Goal: Task Accomplishment & Management: Use online tool/utility

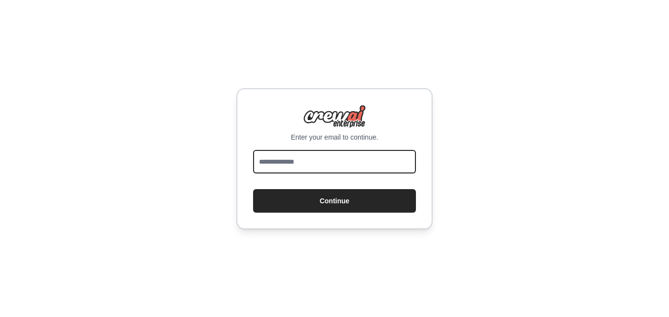
click at [343, 163] on input "email" at bounding box center [334, 162] width 163 height 24
type input "**********"
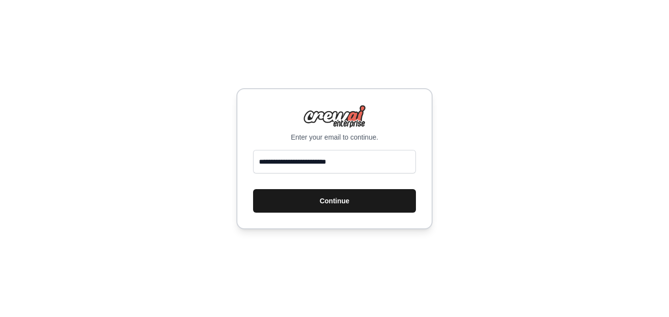
click at [296, 200] on button "Continue" at bounding box center [334, 201] width 163 height 24
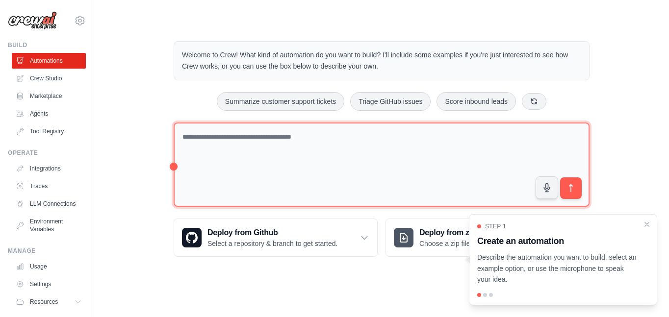
click at [291, 151] on textarea at bounding box center [382, 165] width 416 height 85
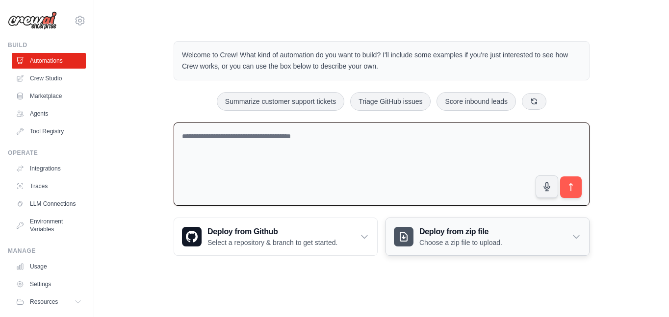
click at [434, 240] on p "Choose a zip file to upload." at bounding box center [460, 243] width 83 height 10
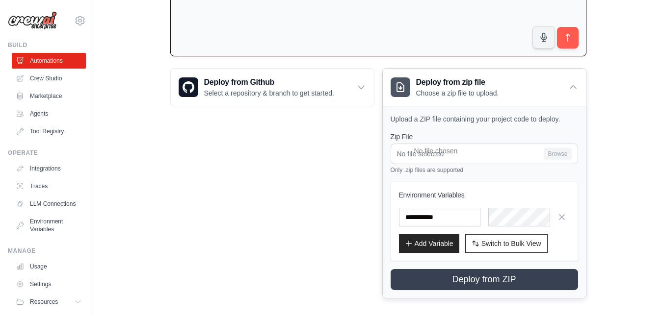
scroll to position [156, 0]
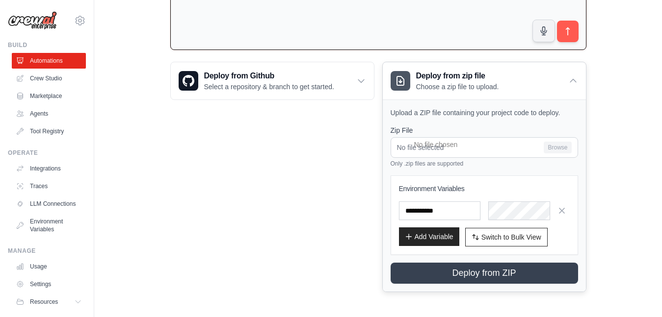
click at [415, 233] on button "Add Variable" at bounding box center [429, 237] width 60 height 19
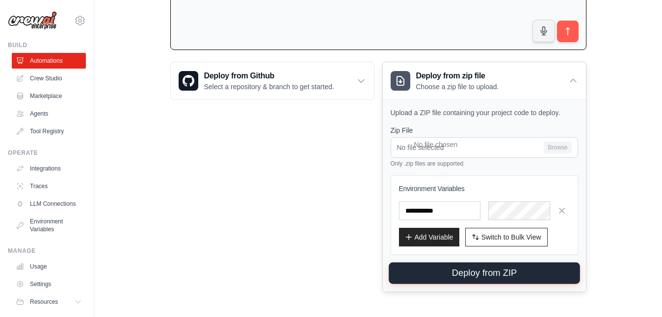
click at [465, 268] on button "Deploy from ZIP" at bounding box center [484, 274] width 191 height 22
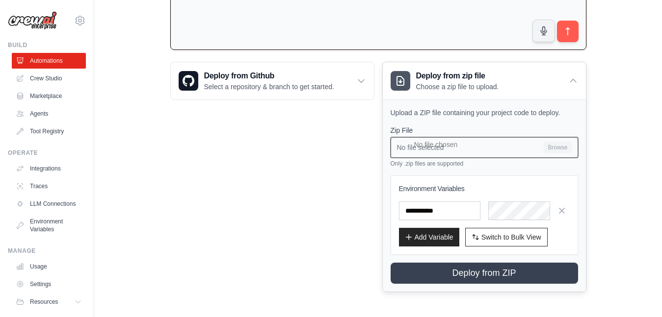
click at [455, 143] on input "No file selected Browse" at bounding box center [483, 147] width 187 height 21
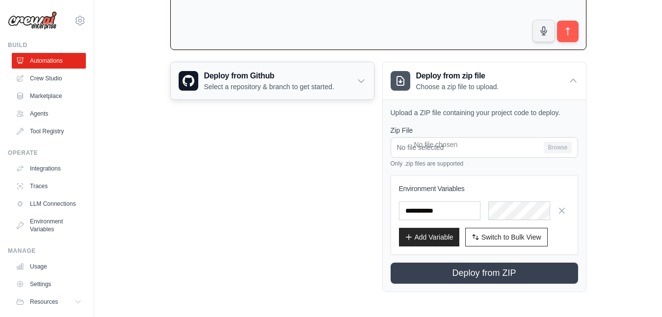
drag, startPoint x: 219, startPoint y: 139, endPoint x: 241, endPoint y: 93, distance: 50.5
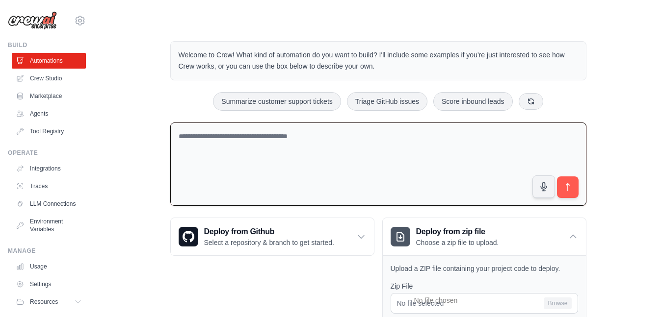
scroll to position [3, 0]
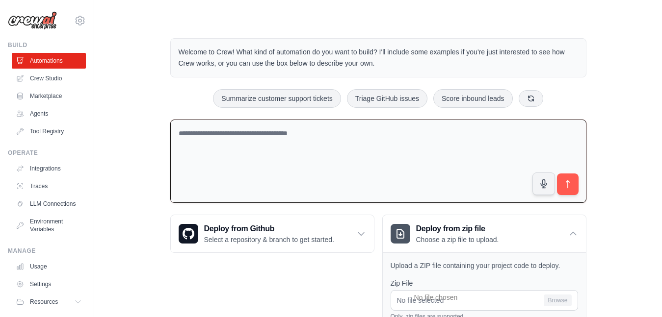
click at [252, 124] on textarea at bounding box center [378, 162] width 416 height 84
paste textarea "**********"
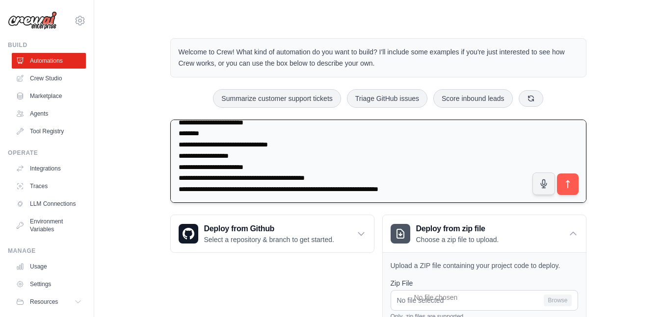
scroll to position [8104, 0]
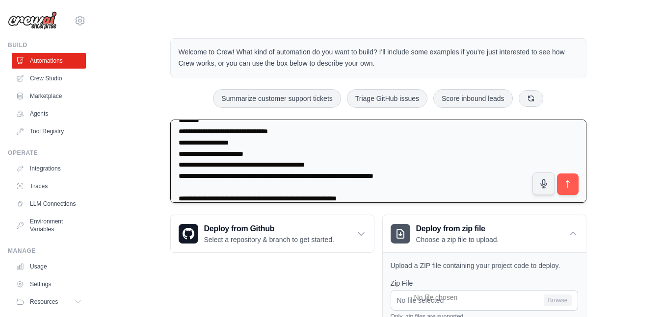
type textarea "**********"
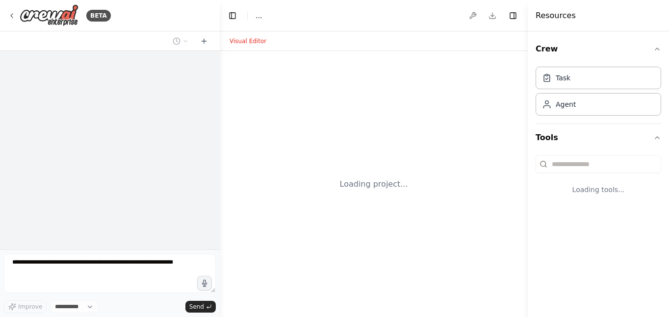
select select "****"
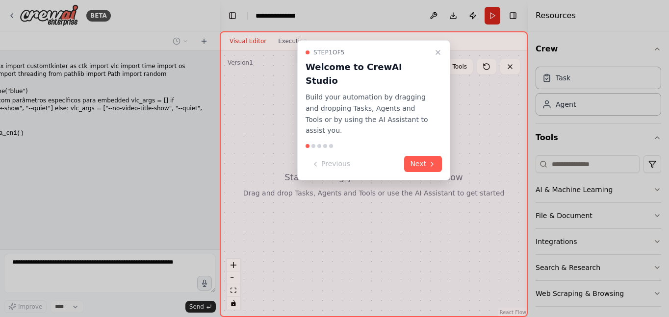
scroll to position [5268, 0]
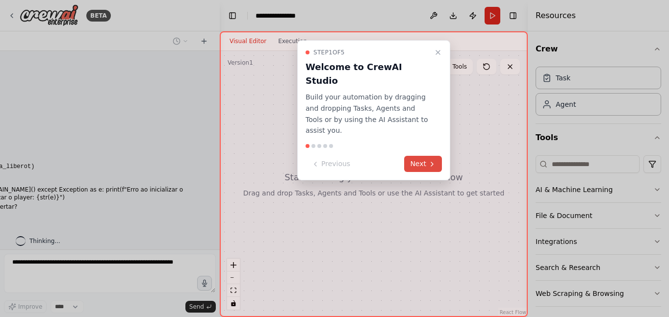
click at [428, 160] on icon at bounding box center [432, 164] width 8 height 8
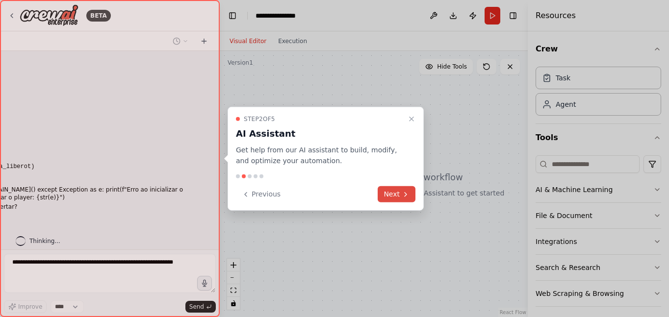
click at [391, 197] on button "Next" at bounding box center [397, 194] width 38 height 16
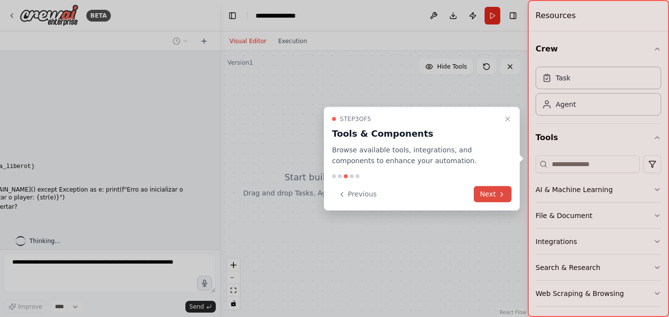
click at [484, 196] on button "Next" at bounding box center [493, 194] width 38 height 16
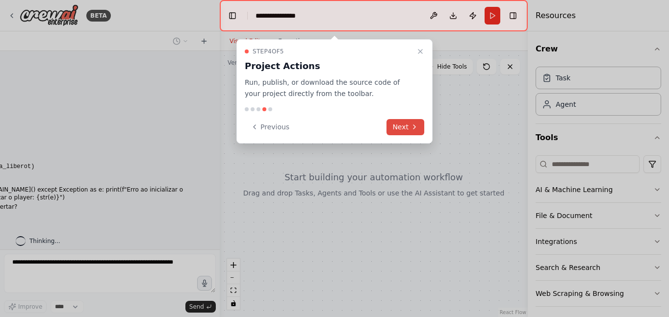
click at [422, 129] on button "Next" at bounding box center [406, 127] width 38 height 16
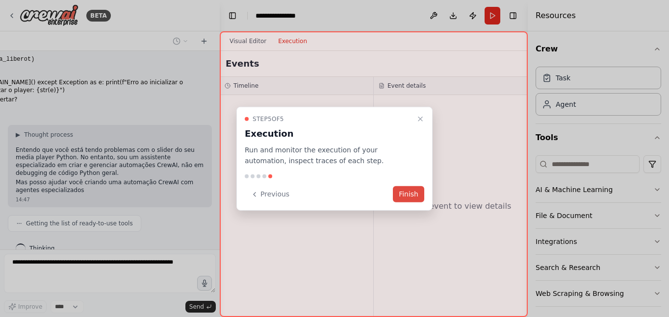
click at [411, 195] on button "Finish" at bounding box center [408, 194] width 31 height 16
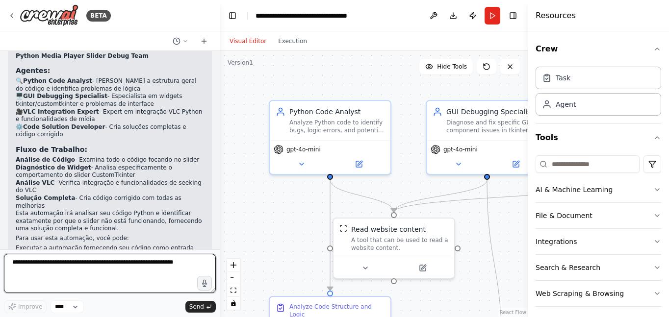
scroll to position [6014, 0]
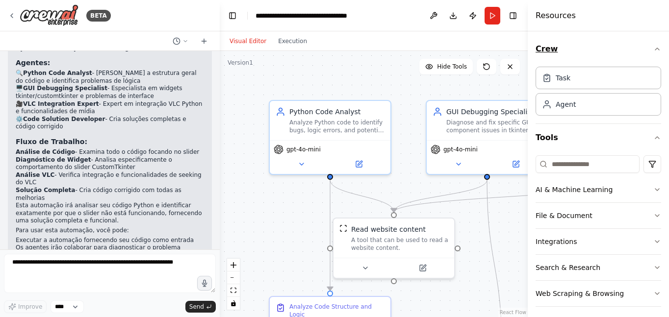
click at [653, 52] on icon "button" at bounding box center [657, 49] width 8 height 8
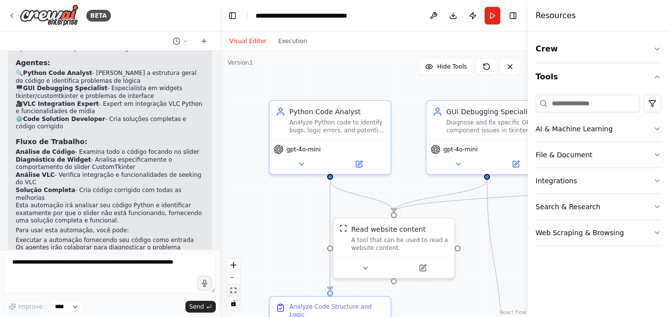
click at [232, 293] on icon "fit view" at bounding box center [234, 290] width 6 height 5
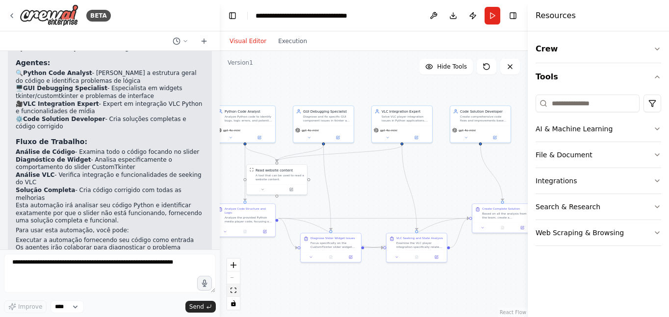
click at [233, 292] on icon "fit view" at bounding box center [234, 290] width 6 height 5
click at [234, 292] on icon "fit view" at bounding box center [234, 290] width 6 height 5
click at [237, 292] on button "fit view" at bounding box center [233, 291] width 13 height 13
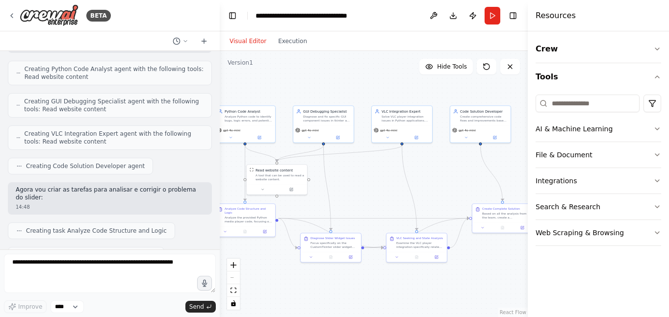
scroll to position [5663, 0]
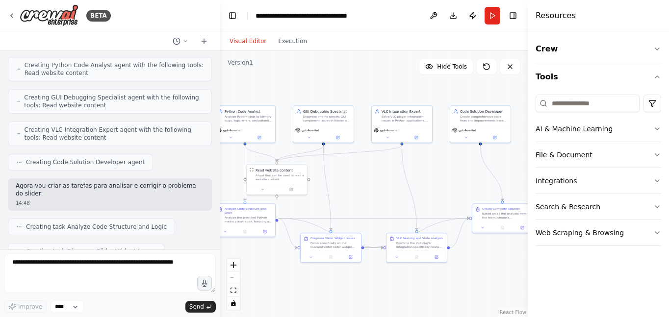
click at [130, 122] on div "Creating VLC Integration Expert agent with the following tools: Read website co…" at bounding box center [110, 134] width 204 height 25
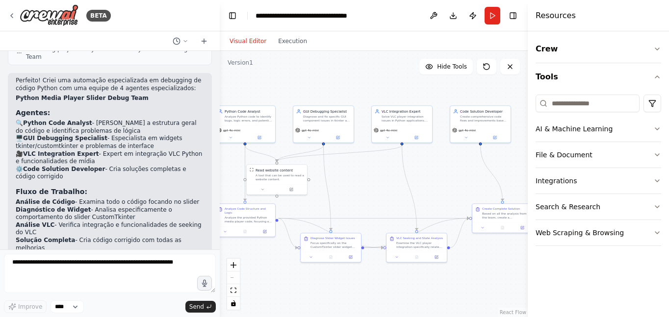
scroll to position [6014, 0]
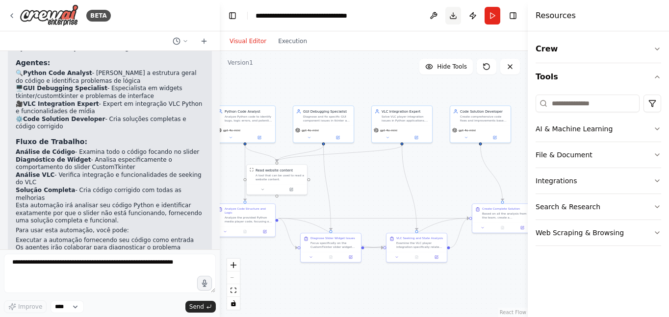
click at [451, 17] on button "Download" at bounding box center [453, 16] width 16 height 18
click at [287, 47] on div "Visual Editor Execution" at bounding box center [268, 41] width 89 height 20
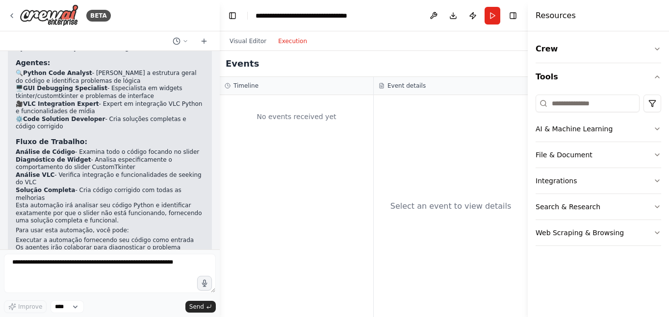
click at [287, 45] on button "Execution" at bounding box center [292, 41] width 41 height 12
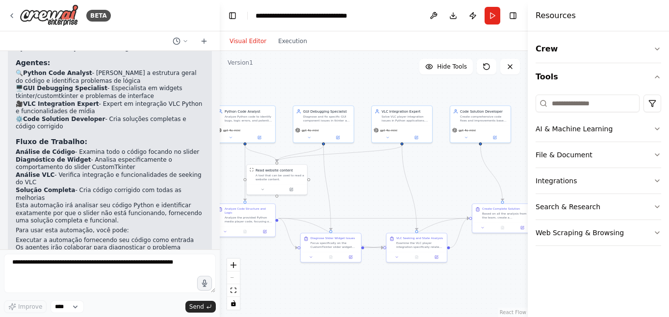
click at [251, 43] on button "Visual Editor" at bounding box center [248, 41] width 49 height 12
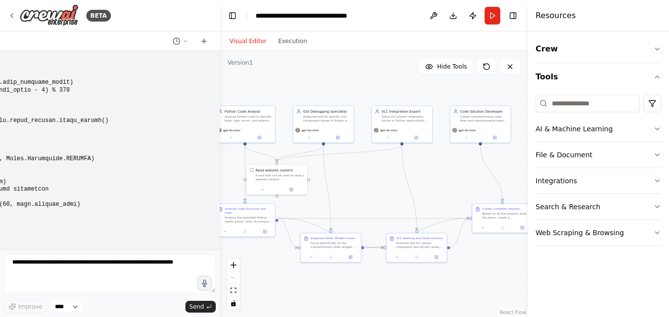
scroll to position [5005, 0]
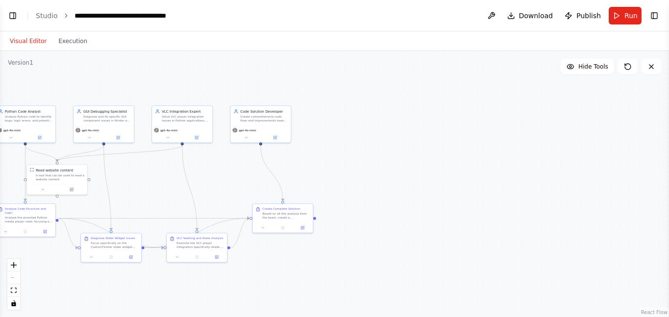
select select "****"
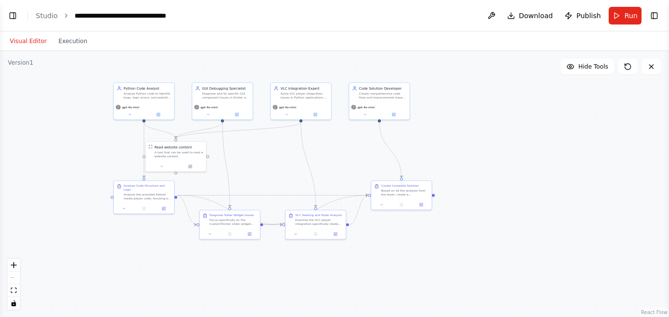
drag, startPoint x: 339, startPoint y: 180, endPoint x: 410, endPoint y: 166, distance: 72.0
click at [410, 166] on div ".deletable-edge-delete-btn { width: 20px; height: 20px; border: 0px solid #ffff…" at bounding box center [334, 184] width 669 height 266
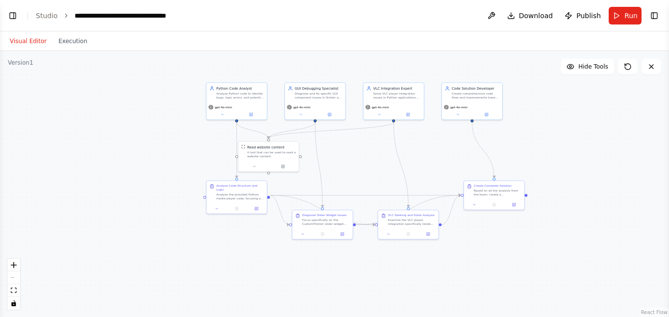
drag, startPoint x: 288, startPoint y: 166, endPoint x: 365, endPoint y: 166, distance: 77.0
click at [365, 166] on div ".deletable-edge-delete-btn { width: 20px; height: 20px; border: 0px solid #ffff…" at bounding box center [334, 184] width 669 height 266
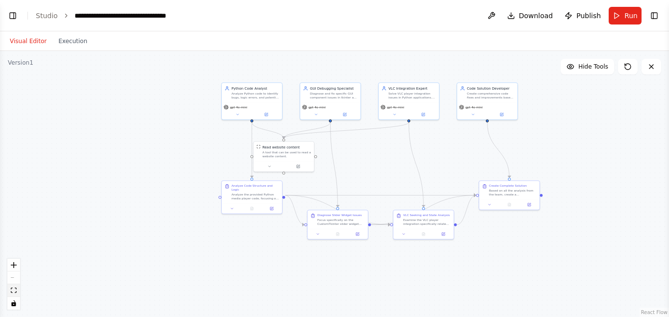
click at [15, 293] on icon "fit view" at bounding box center [14, 290] width 6 height 5
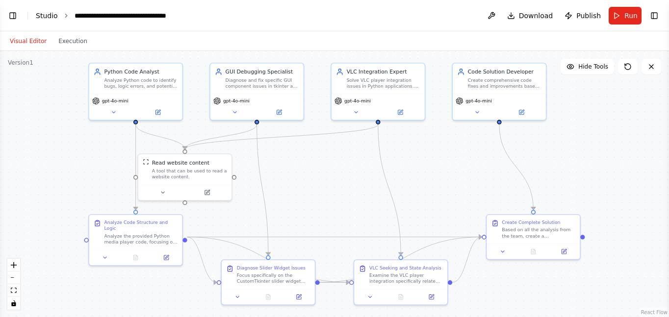
click at [54, 12] on link "Studio" at bounding box center [47, 16] width 22 height 8
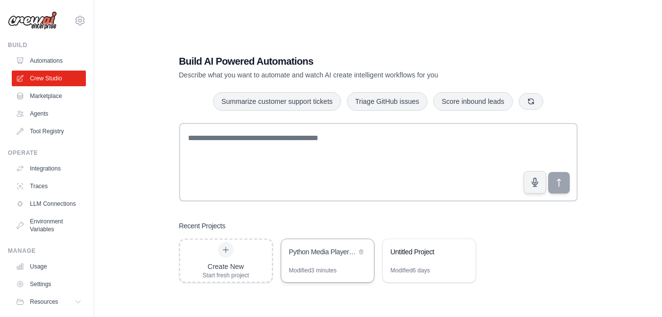
click at [308, 265] on div "Python Media Player Slider Debug Team" at bounding box center [327, 252] width 93 height 27
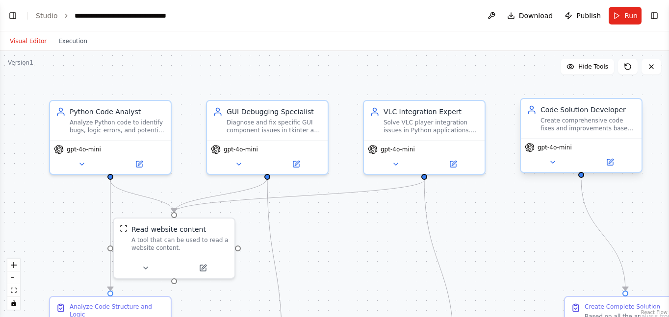
click at [590, 132] on div "Code Solution Developer Create comprehensive code fixes and improvements based …" at bounding box center [581, 118] width 121 height 39
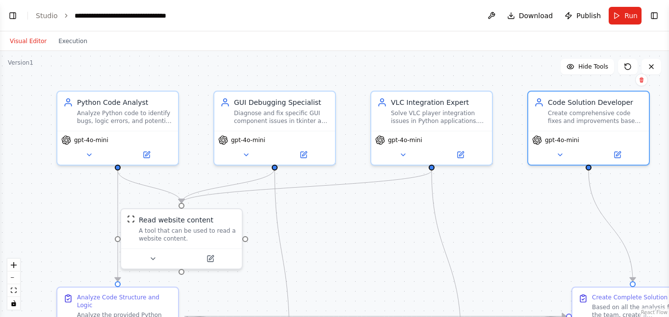
drag, startPoint x: 478, startPoint y: 247, endPoint x: 504, endPoint y: 174, distance: 78.2
click at [494, 206] on div ".deletable-edge-delete-btn { width: 20px; height: 20px; border: 0px solid #ffff…" at bounding box center [334, 184] width 669 height 266
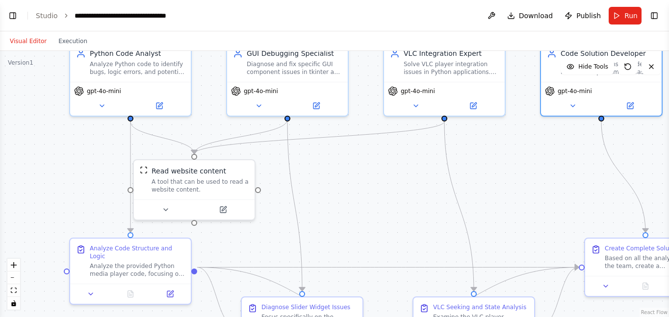
drag, startPoint x: 504, startPoint y: 174, endPoint x: 506, endPoint y: 162, distance: 11.5
click at [506, 162] on div ".deletable-edge-delete-btn { width: 20px; height: 20px; border: 0px solid #ffff…" at bounding box center [334, 184] width 669 height 266
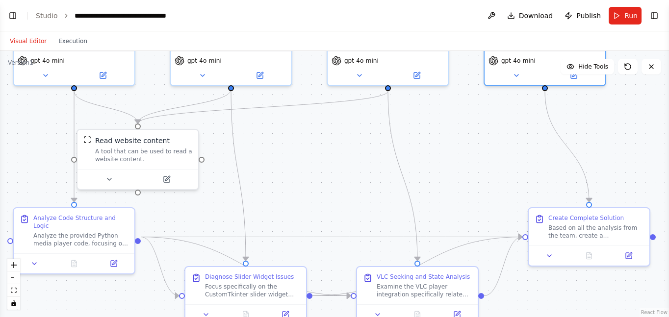
drag, startPoint x: 419, startPoint y: 182, endPoint x: 310, endPoint y: 139, distance: 117.8
click at [401, 174] on div ".deletable-edge-delete-btn { width: 20px; height: 20px; border: 0px solid #ffff…" at bounding box center [334, 184] width 669 height 266
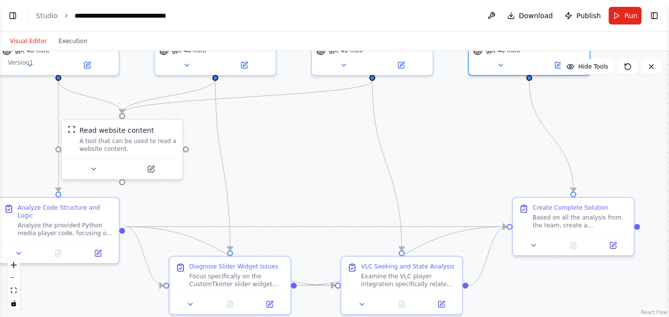
drag, startPoint x: 360, startPoint y: 209, endPoint x: 358, endPoint y: 185, distance: 23.6
click at [361, 205] on div ".deletable-edge-delete-btn { width: 20px; height: 20px; border: 0px solid #ffff…" at bounding box center [334, 184] width 669 height 266
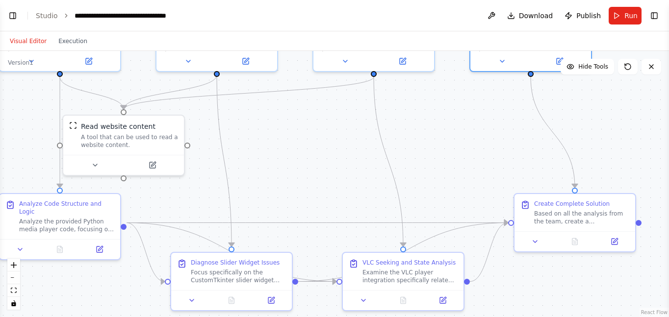
drag, startPoint x: 347, startPoint y: 155, endPoint x: 329, endPoint y: 126, distance: 34.6
click at [341, 145] on div ".deletable-edge-delete-btn { width: 20px; height: 20px; border: 0px solid #ffff…" at bounding box center [334, 184] width 669 height 266
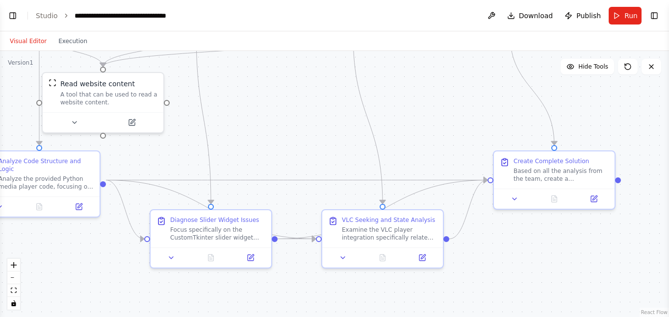
click at [410, 137] on div ".deletable-edge-delete-btn { width: 20px; height: 20px; border: 0px solid #ffff…" at bounding box center [334, 184] width 669 height 266
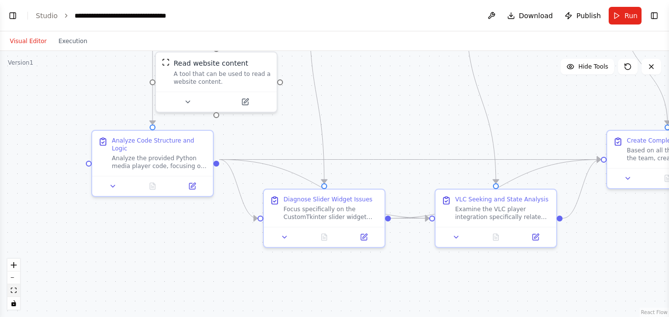
click at [13, 288] on icon "fit view" at bounding box center [14, 290] width 6 height 5
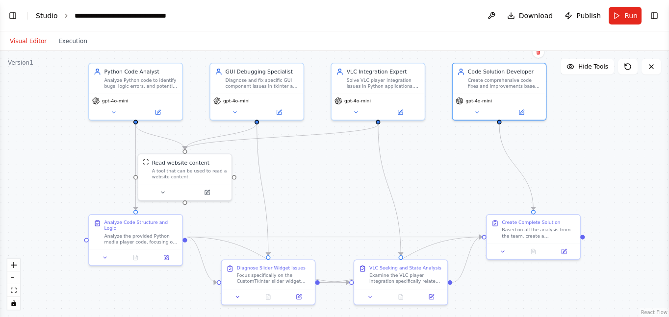
click at [50, 15] on link "Studio" at bounding box center [47, 16] width 22 height 8
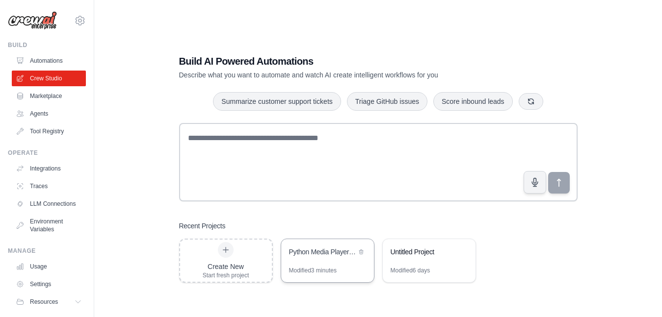
click at [351, 257] on div "Python Media Player Slider Debug Team" at bounding box center [322, 253] width 67 height 12
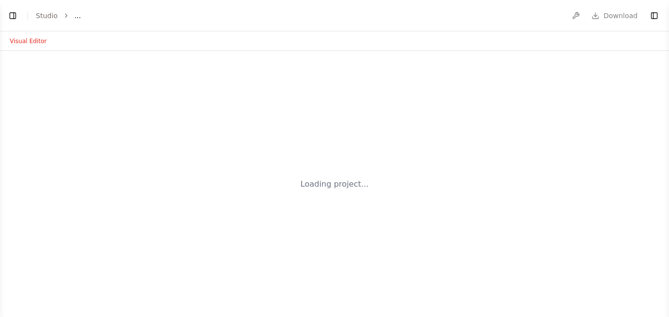
select select "****"
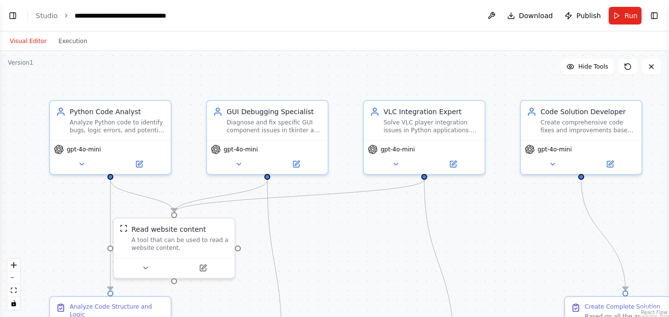
scroll to position [6014, 0]
click at [650, 67] on icon at bounding box center [652, 67] width 8 height 8
click at [654, 17] on button "Toggle Right Sidebar" at bounding box center [655, 16] width 14 height 14
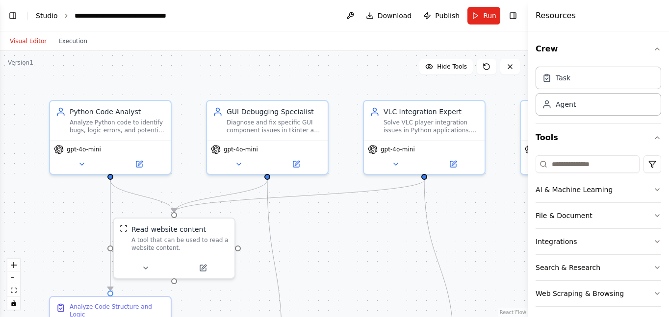
click at [48, 15] on link "Studio" at bounding box center [47, 16] width 22 height 8
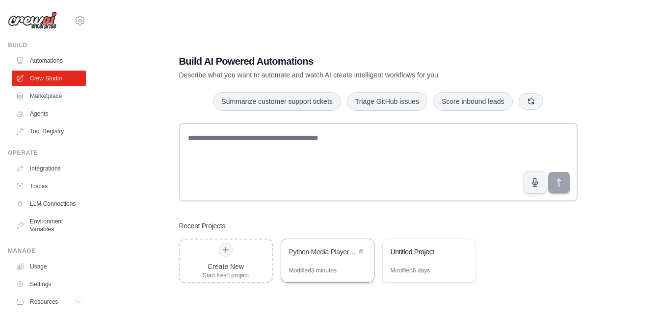
click at [331, 264] on div "Python Media Player Slider Debug Team" at bounding box center [327, 252] width 93 height 27
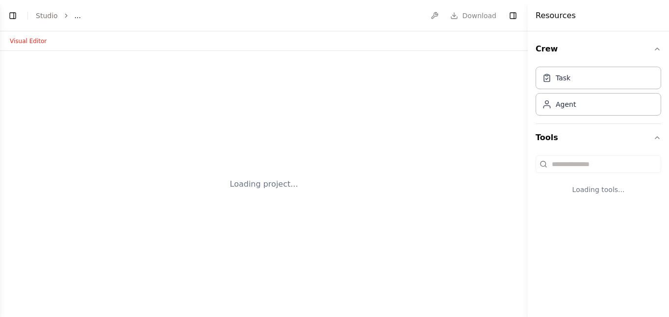
select select "****"
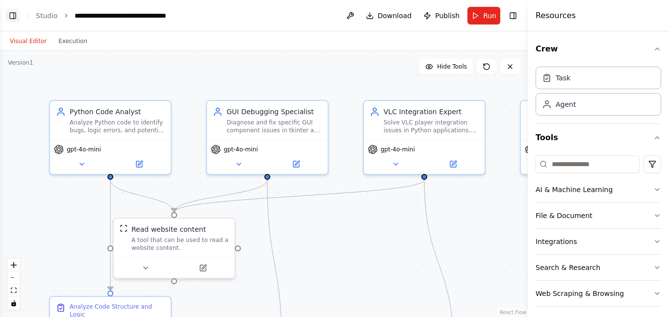
scroll to position [6014, 0]
click at [16, 20] on button "Toggle Left Sidebar" at bounding box center [13, 16] width 14 height 14
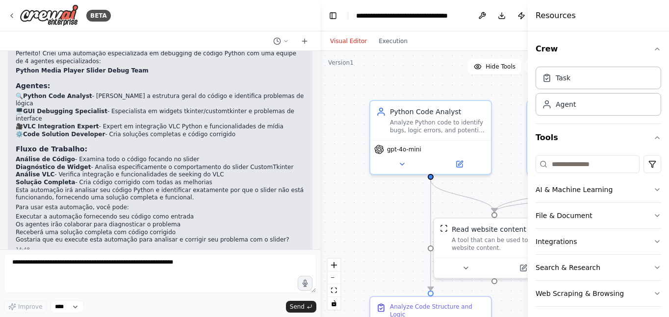
scroll to position [5898, 0]
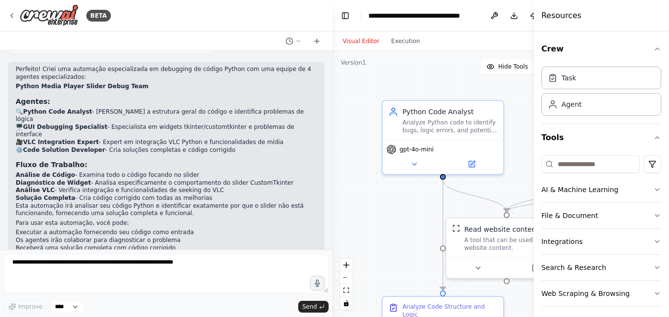
drag, startPoint x: 216, startPoint y: 237, endPoint x: 351, endPoint y: 193, distance: 141.9
click at [351, 193] on div "BETA import tkinter as tk from tkinter import filedialog, messagebox import cus…" at bounding box center [334, 158] width 669 height 317
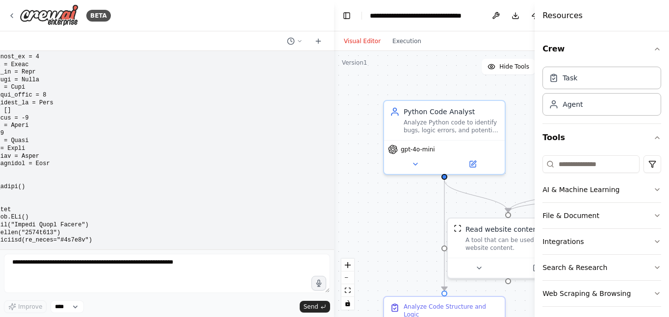
scroll to position [0, 0]
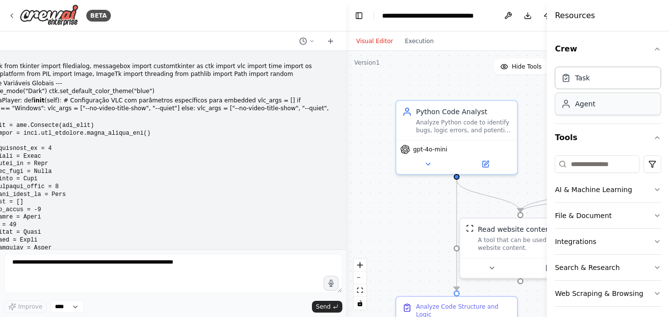
drag, startPoint x: 351, startPoint y: 124, endPoint x: 586, endPoint y: 104, distance: 235.8
click at [585, 104] on div "BETA import tkinter as tk from tkinter import filedialog, messagebox import cus…" at bounding box center [334, 158] width 669 height 317
drag, startPoint x: 346, startPoint y: 101, endPoint x: 513, endPoint y: 90, distance: 166.7
click at [511, 90] on div "BETA import tkinter as tk from tkinter import filedialog, messagebox import cus…" at bounding box center [334, 158] width 669 height 317
drag, startPoint x: 0, startPoint y: 65, endPoint x: 94, endPoint y: 95, distance: 98.2
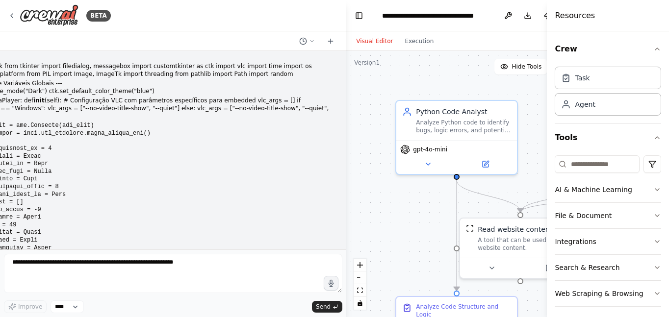
click at [94, 95] on div "BETA import tkinter as tk from tkinter import filedialog, messagebox import cus…" at bounding box center [173, 158] width 346 height 317
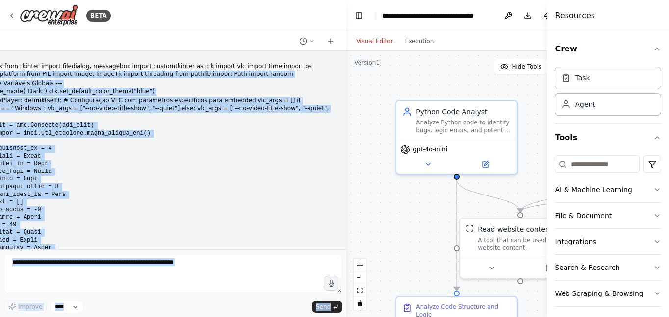
drag, startPoint x: 321, startPoint y: 69, endPoint x: 0, endPoint y: 147, distance: 330.3
click at [0, 147] on div "BETA import tkinter as tk from tkinter import filedialog, messagebox import cus…" at bounding box center [173, 158] width 346 height 317
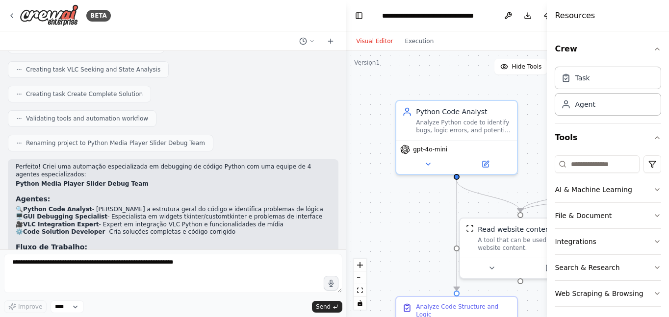
scroll to position [5891, 0]
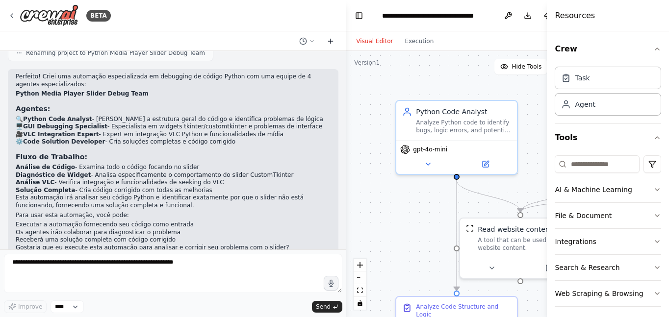
click at [330, 43] on icon at bounding box center [331, 41] width 8 height 8
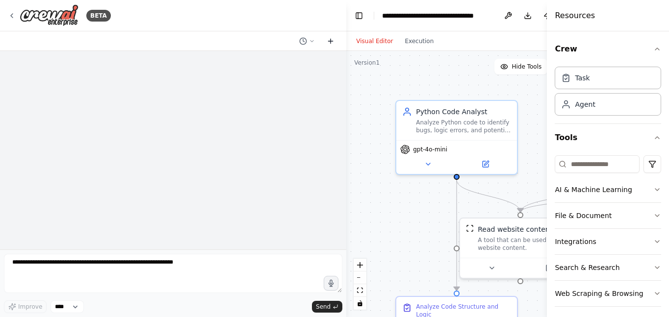
scroll to position [0, 0]
click at [330, 43] on icon at bounding box center [331, 41] width 8 height 8
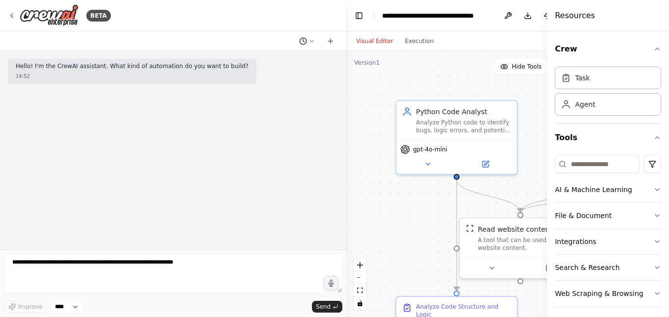
click at [306, 40] on icon at bounding box center [303, 41] width 8 height 8
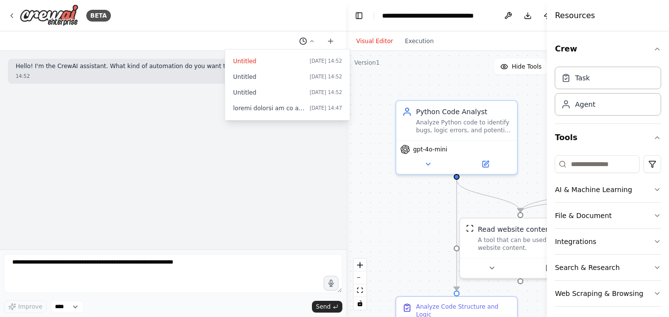
click at [306, 40] on div at bounding box center [173, 158] width 346 height 317
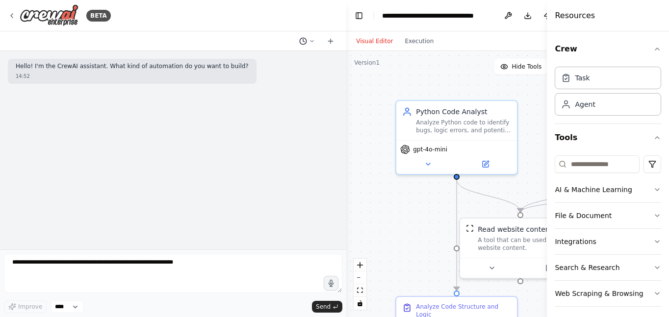
click at [307, 40] on circle at bounding box center [303, 41] width 6 height 6
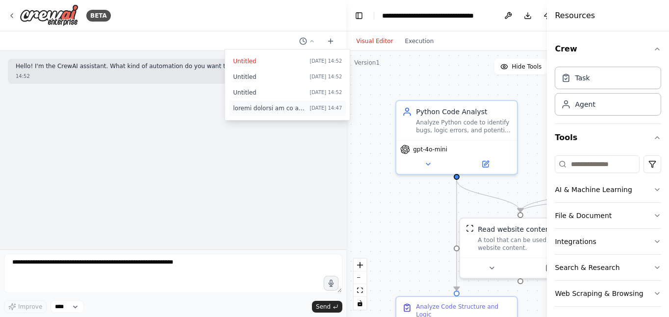
click at [283, 111] on span at bounding box center [269, 108] width 73 height 8
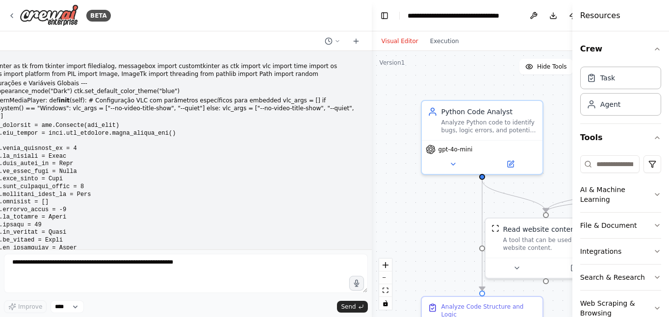
drag, startPoint x: 548, startPoint y: 27, endPoint x: 588, endPoint y: 27, distance: 39.7
click at [588, 27] on div "Resources Crew Task Agent Tools AI & Machine Learning File & Document Integrati…" at bounding box center [620, 158] width 97 height 317
drag, startPoint x: 572, startPoint y: 33, endPoint x: 670, endPoint y: 31, distance: 97.6
click at [669, 31] on html "BETA import tkinter as tk from tkinter import filedialog, messagebox import cus…" at bounding box center [334, 158] width 669 height 317
drag, startPoint x: 370, startPoint y: 20, endPoint x: 574, endPoint y: -1, distance: 204.7
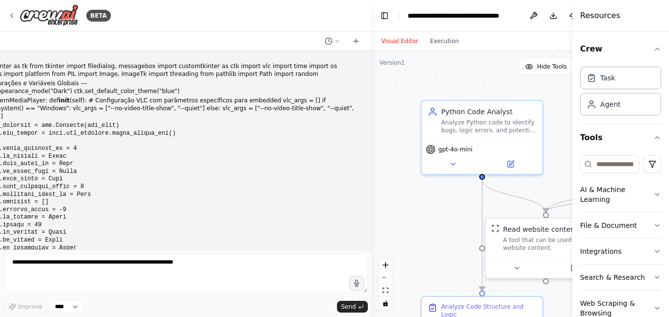
click at [574, 0] on html "BETA import tkinter as tk from tkinter import filedialog, messagebox import cus…" at bounding box center [334, 158] width 669 height 317
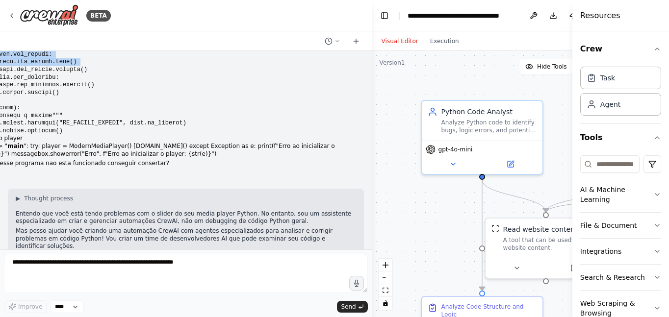
scroll to position [5306, 0]
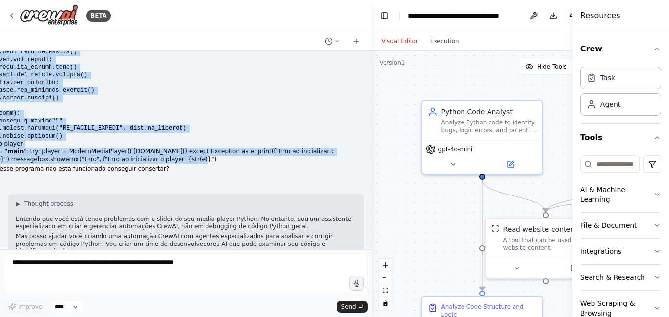
drag, startPoint x: 344, startPoint y: 66, endPoint x: 157, endPoint y: 152, distance: 205.5
copy div "loremips dolo SIT ametco Adipi, ElitsEd doeius temporinc utla etdolor magnaa En…"
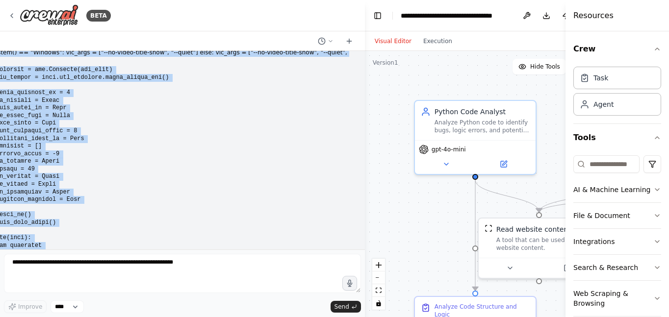
scroll to position [0, 0]
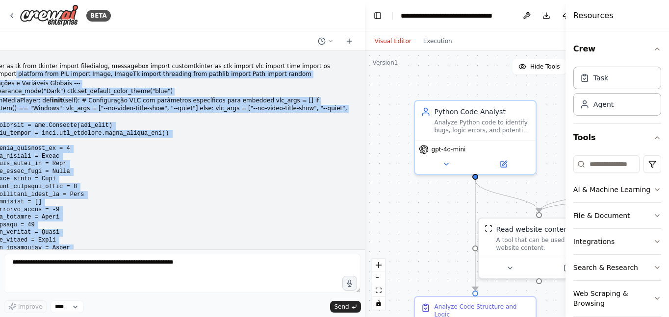
drag, startPoint x: 367, startPoint y: 223, endPoint x: 368, endPoint y: 53, distance: 169.7
click at [368, 53] on div "BETA import tkinter as tk from tkinter import filedialog, messagebox import cus…" at bounding box center [334, 158] width 669 height 317
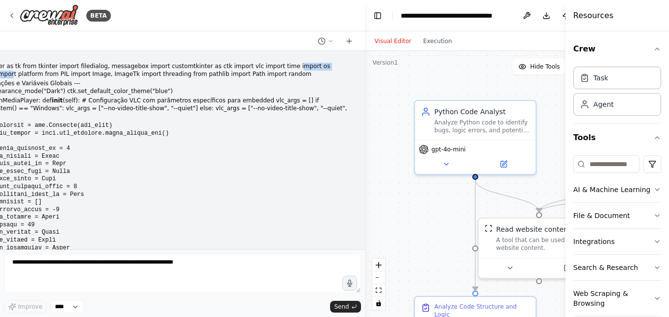
drag, startPoint x: 335, startPoint y: 67, endPoint x: 268, endPoint y: 67, distance: 67.2
click at [268, 67] on p "import tkinter as tk from tkinter import filedialog, messagebox import customtk…" at bounding box center [156, 70] width 385 height 15
click at [338, 67] on p "import tkinter as tk from tkinter import filedialog, messagebox import customtk…" at bounding box center [156, 70] width 385 height 15
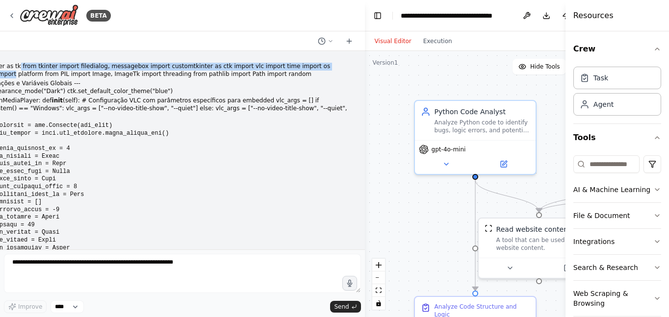
drag, startPoint x: 336, startPoint y: 66, endPoint x: 21, endPoint y: 69, distance: 315.4
click at [17, 69] on p "import tkinter as tk from tkinter import filedialog, messagebox import customtk…" at bounding box center [156, 70] width 385 height 15
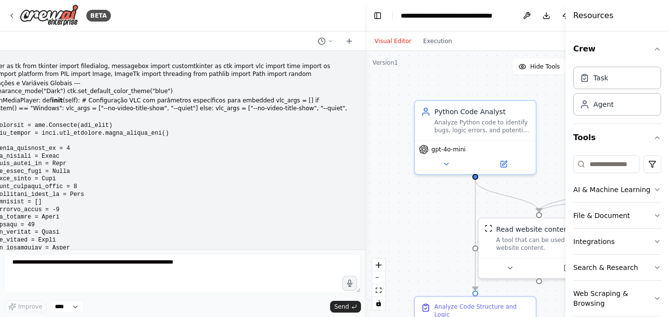
click at [153, 91] on p "ctk.set_appearance_mode("Dark") ctk.set_default_color_theme("blue")" at bounding box center [156, 92] width 385 height 8
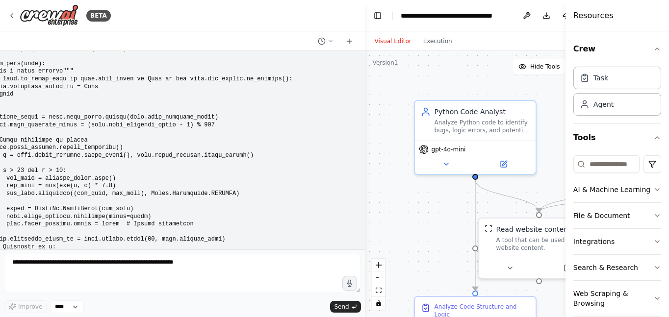
scroll to position [5883, 0]
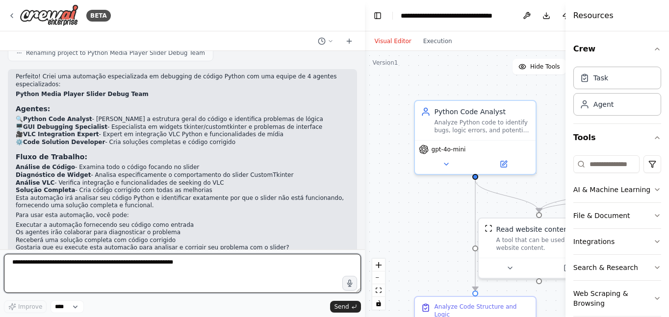
click at [96, 259] on textarea at bounding box center [182, 273] width 357 height 39
type textarea "**********"
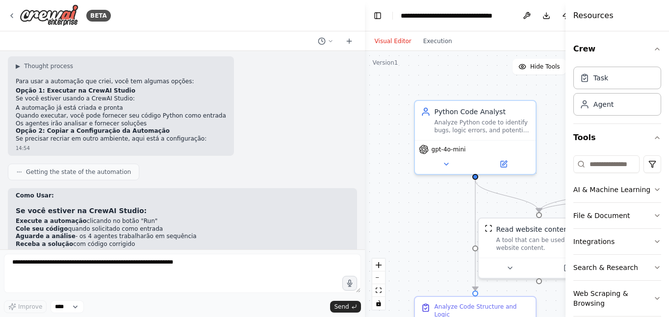
scroll to position [6130, 0]
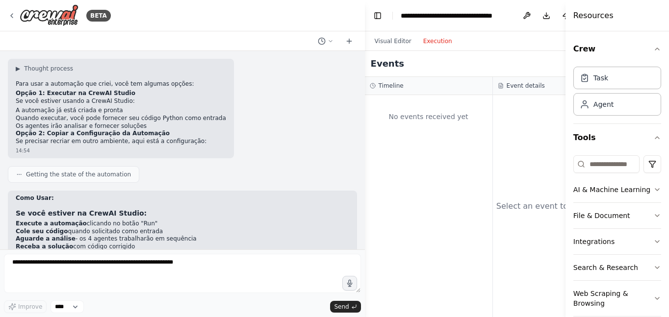
click at [444, 46] on button "Execution" at bounding box center [437, 41] width 41 height 12
click at [442, 44] on button "Execution" at bounding box center [437, 41] width 41 height 12
click at [375, 19] on button "Toggle Left Sidebar" at bounding box center [378, 16] width 14 height 14
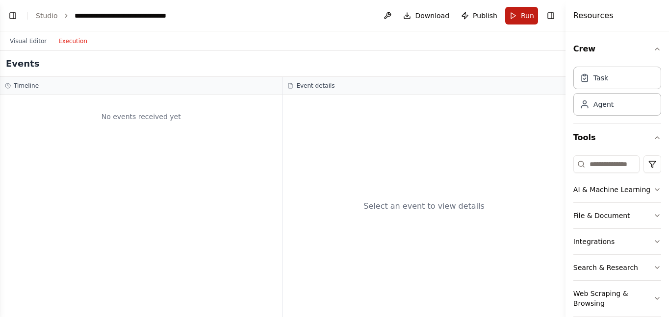
click at [516, 14] on button "Run" at bounding box center [521, 16] width 33 height 18
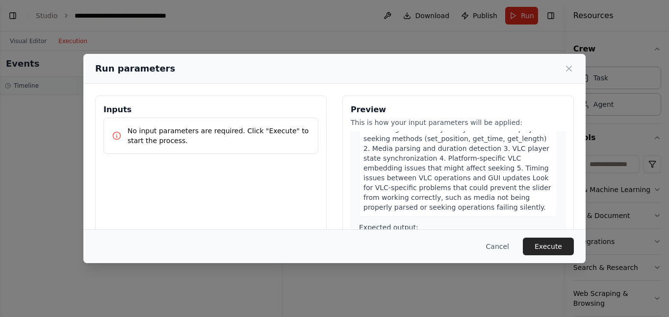
scroll to position [522, 0]
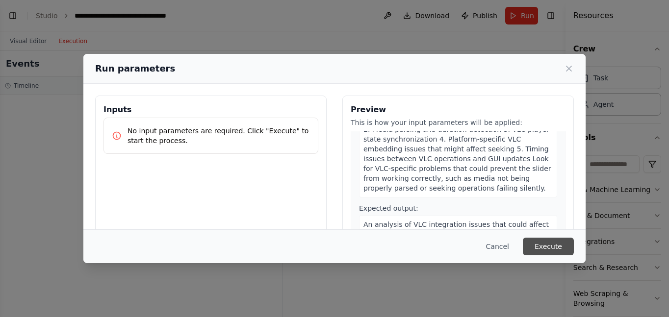
click at [558, 252] on button "Execute" at bounding box center [548, 247] width 51 height 18
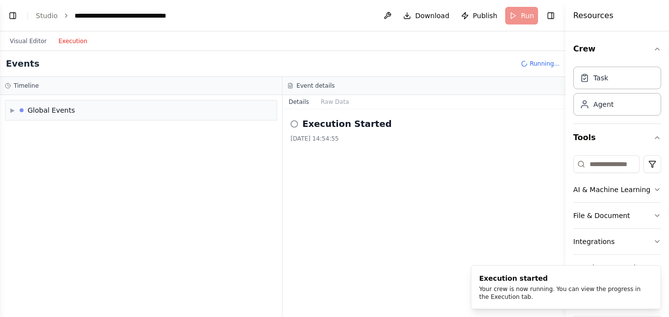
click at [295, 124] on icon at bounding box center [294, 124] width 8 height 8
click at [321, 129] on h2 "Execution Started" at bounding box center [346, 124] width 89 height 14
click at [652, 276] on icon "Notifications (F8)" at bounding box center [653, 274] width 8 height 8
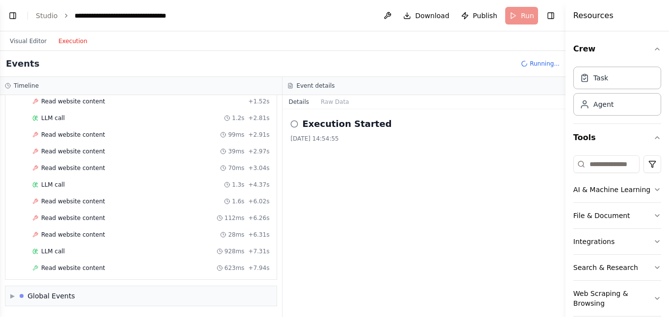
scroll to position [676, 0]
